Goal: Register for event/course

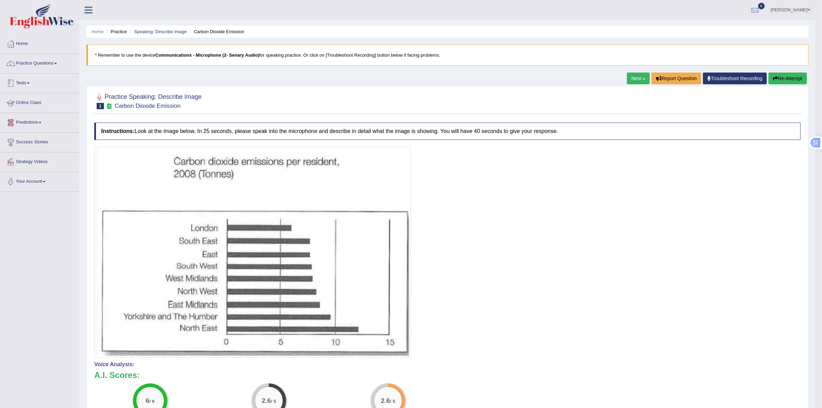
click at [20, 78] on link "Tests" at bounding box center [39, 82] width 79 height 17
click at [29, 108] on link "Take Mock Test" at bounding box center [45, 111] width 65 height 12
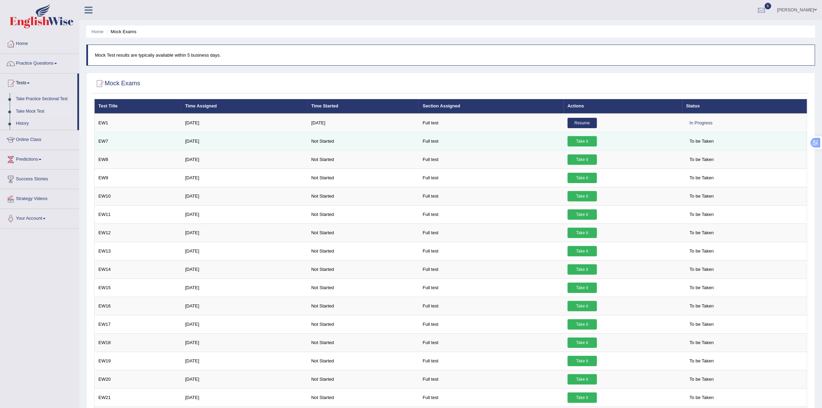
click at [585, 142] on link "Take it" at bounding box center [582, 141] width 29 height 10
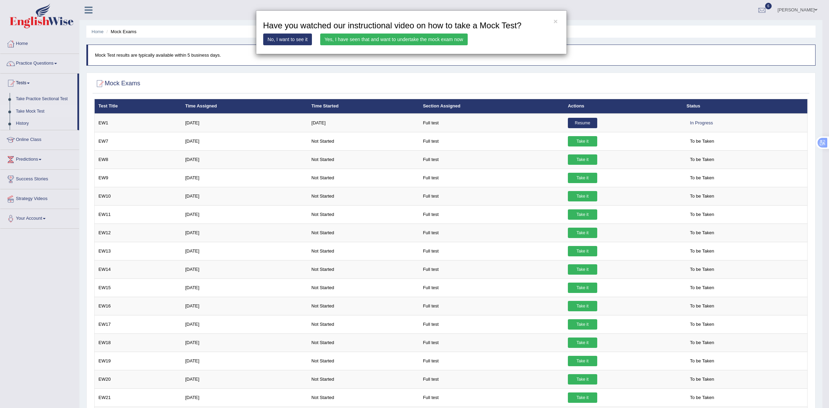
click at [420, 42] on link "Yes, I have seen that and want to undertake the mock exam now" at bounding box center [393, 39] width 147 height 12
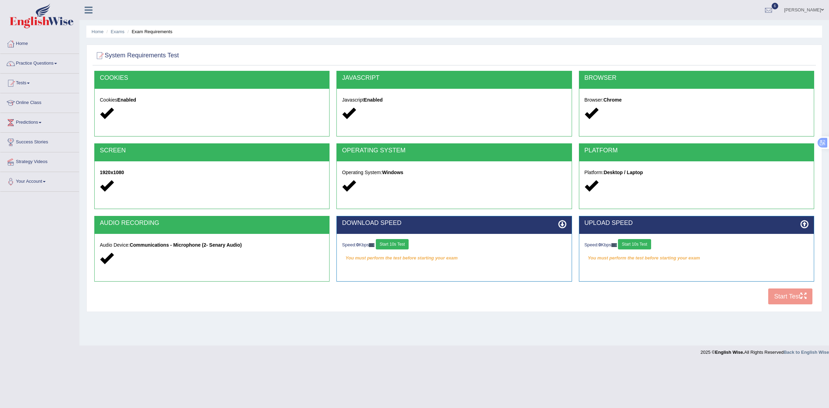
click at [408, 245] on button "Start 10s Test" at bounding box center [392, 244] width 33 height 10
click at [647, 244] on button "Start 10s Test" at bounding box center [634, 244] width 33 height 10
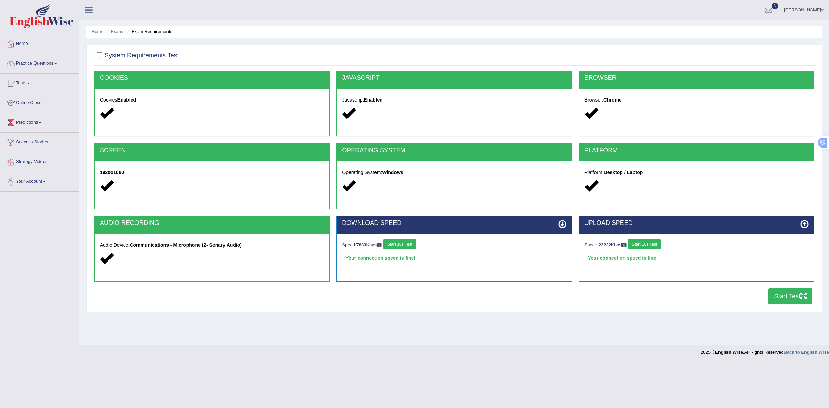
click at [792, 296] on button "Start Test" at bounding box center [790, 296] width 44 height 16
